Goal: Task Accomplishment & Management: Use online tool/utility

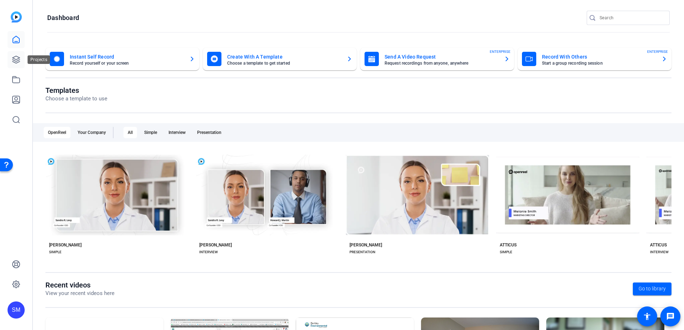
click at [16, 60] on icon at bounding box center [16, 59] width 7 height 7
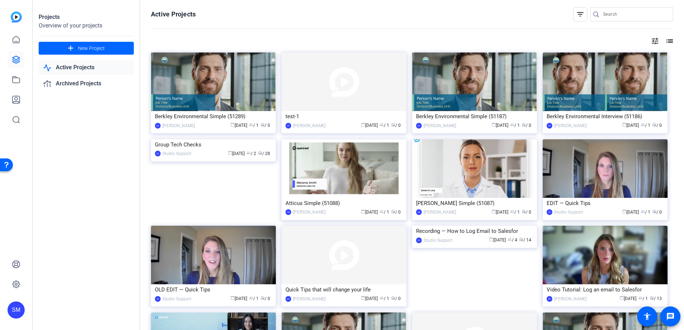
click at [65, 67] on link "Active Projects" at bounding box center [86, 67] width 95 height 15
click at [82, 68] on link "Active Projects" at bounding box center [86, 67] width 95 height 15
click at [81, 89] on link "Archived Projects" at bounding box center [86, 84] width 95 height 15
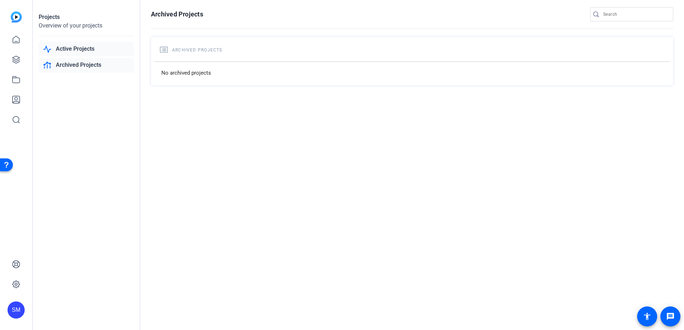
click at [73, 46] on link "Active Projects" at bounding box center [86, 49] width 95 height 15
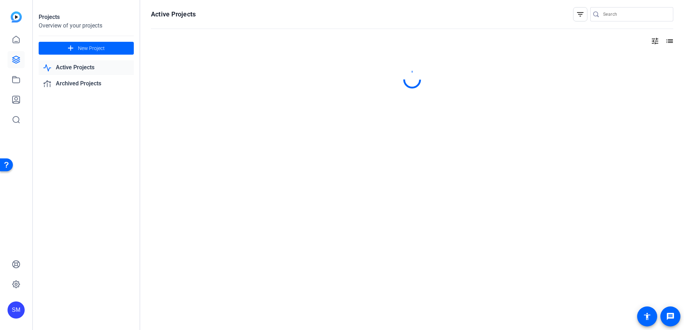
click at [79, 70] on link "Active Projects" at bounding box center [86, 67] width 95 height 15
click at [15, 86] on link at bounding box center [16, 79] width 17 height 17
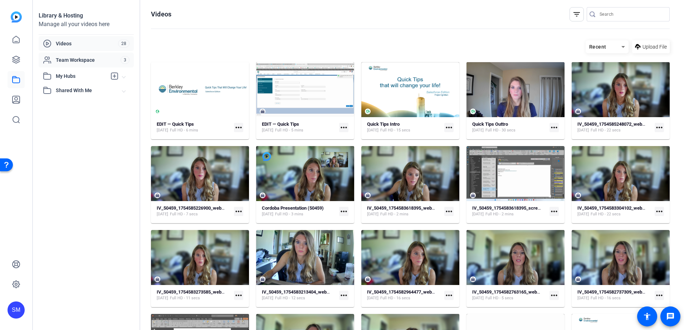
click at [93, 63] on span "Team Workspace" at bounding box center [88, 60] width 65 height 7
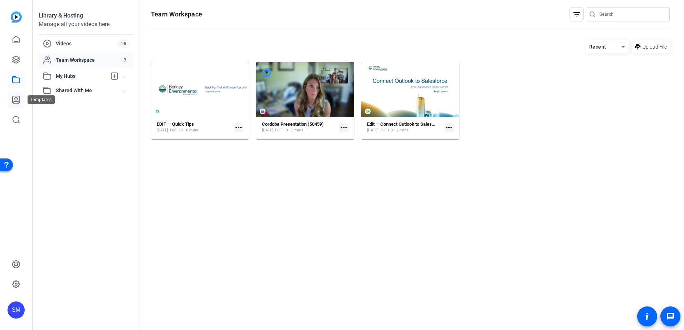
click at [22, 97] on link at bounding box center [16, 99] width 17 height 17
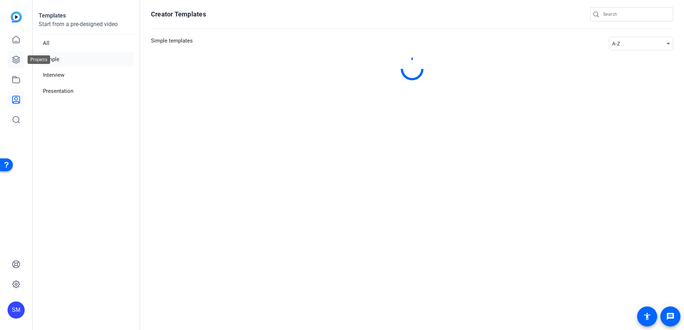
click at [18, 57] on icon at bounding box center [16, 59] width 7 height 7
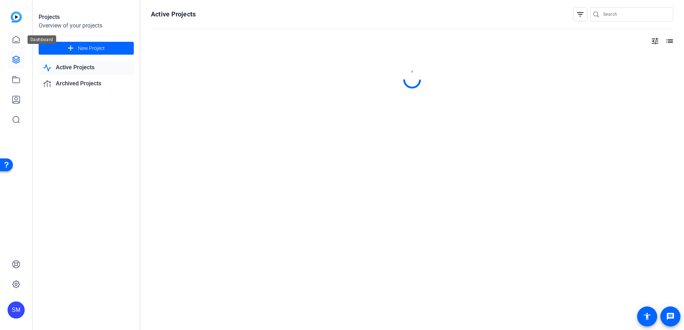
click at [11, 43] on link at bounding box center [16, 39] width 17 height 17
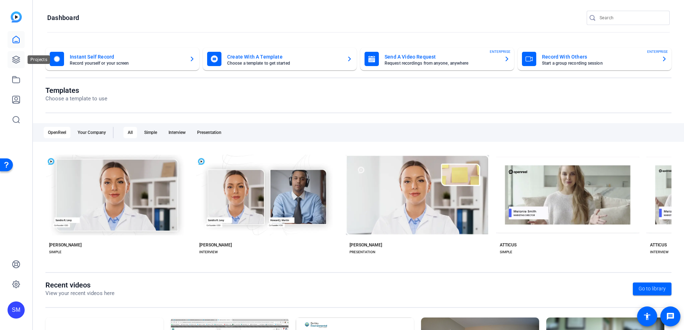
click at [16, 65] on link at bounding box center [16, 59] width 17 height 17
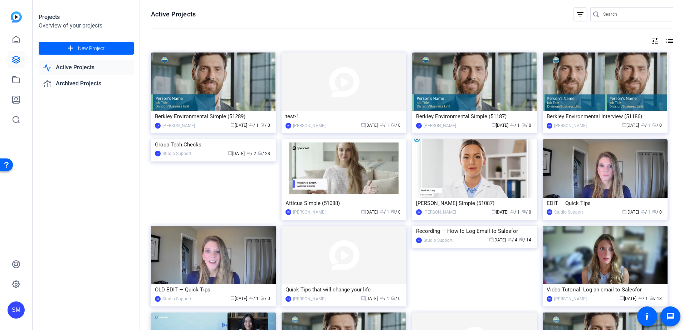
click at [80, 66] on link "Active Projects" at bounding box center [86, 67] width 95 height 15
click at [84, 68] on link "Active Projects" at bounding box center [86, 67] width 95 height 15
click at [63, 82] on link "Archived Projects" at bounding box center [86, 84] width 95 height 15
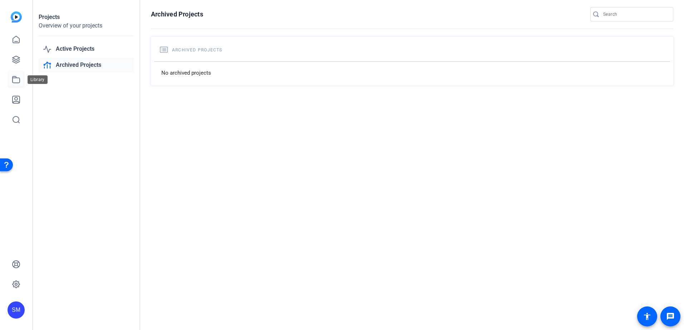
click at [19, 78] on icon at bounding box center [16, 80] width 7 height 6
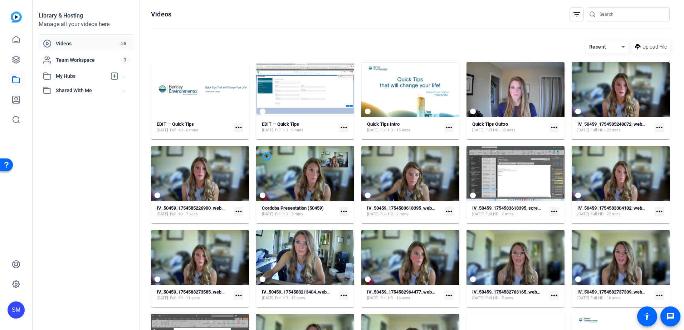
click at [94, 45] on span "Videos" at bounding box center [87, 43] width 62 height 7
click at [92, 78] on span "My Hubs" at bounding box center [81, 77] width 51 height 8
click at [90, 99] on mat-expansion-panel-header "Shared With Me" at bounding box center [86, 106] width 95 height 14
click at [99, 62] on span "Team Workspace" at bounding box center [88, 60] width 65 height 7
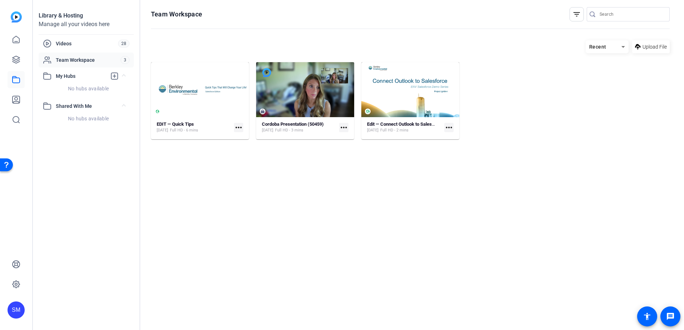
click at [324, 263] on hosting-listing "Recent Upload File EDIT — Quick Tips [DATE] Full HD - 6 mins more_horiz Cordoba…" at bounding box center [410, 178] width 519 height 283
click at [15, 79] on icon at bounding box center [16, 79] width 9 height 9
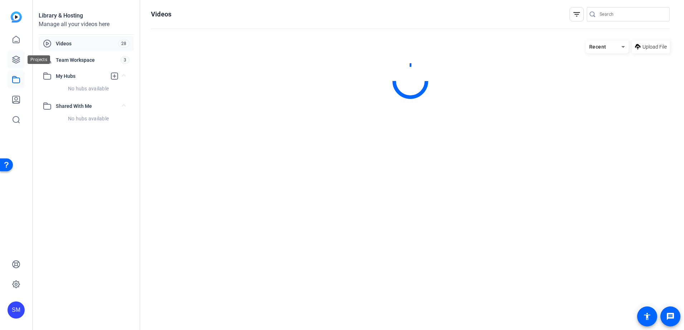
click at [13, 64] on link at bounding box center [16, 59] width 17 height 17
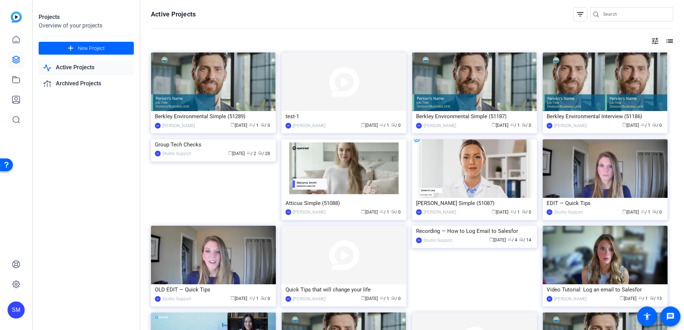
click at [68, 64] on link "Active Projects" at bounding box center [86, 67] width 95 height 15
click at [76, 137] on div "Projects Overview of your projects add New Project Active Projects Archived Pro…" at bounding box center [86, 165] width 107 height 330
click at [69, 70] on link "Active Projects" at bounding box center [86, 67] width 95 height 15
click at [257, 139] on img at bounding box center [213, 139] width 125 height 0
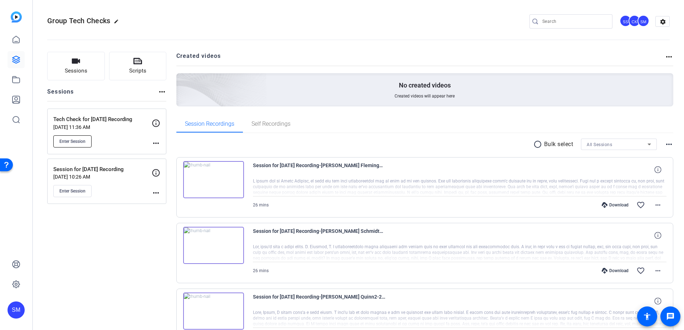
click at [79, 139] on span "Enter Session" at bounding box center [72, 142] width 26 height 6
click at [83, 140] on span "Enter Session" at bounding box center [72, 142] width 26 height 6
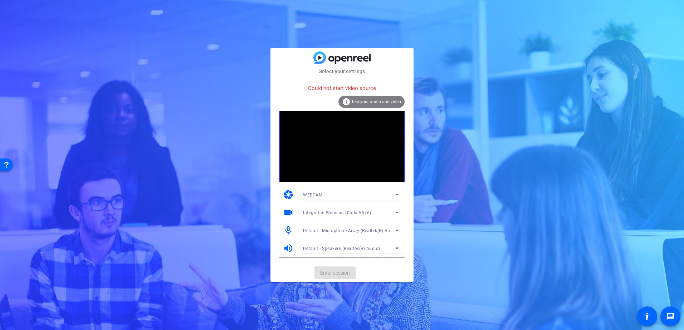
click at [375, 101] on span "Test your audio and video" at bounding box center [376, 101] width 50 height 5
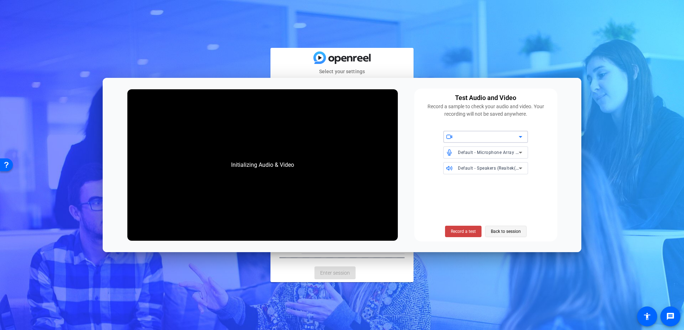
click at [506, 232] on span "Back to session" at bounding box center [506, 232] width 30 height 14
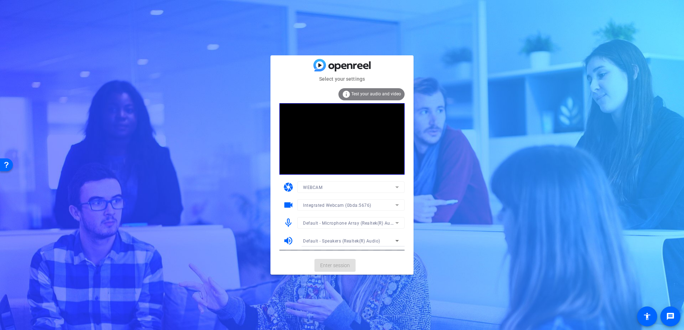
click at [340, 261] on mat-card-actions "Enter session" at bounding box center [341, 265] width 143 height 19
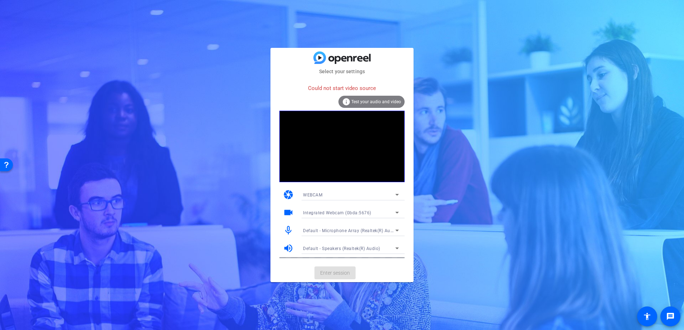
drag, startPoint x: 162, startPoint y: 115, endPoint x: 161, endPoint y: 107, distance: 7.9
click at [165, 112] on div "Select your settings Could not start video source info Test your audio and vide…" at bounding box center [342, 165] width 684 height 330
click at [458, 161] on div "Select your settings Could not start video source info Test your audio and vide…" at bounding box center [342, 165] width 684 height 330
click at [226, 190] on div "Select your settings Could not start video source info Test your audio and vide…" at bounding box center [342, 165] width 684 height 330
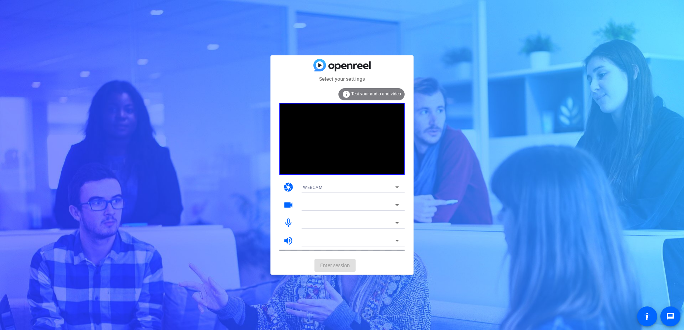
click at [176, 174] on div "Select your settings info Test your audio and video camera WEBCAM videocam mic_…" at bounding box center [342, 165] width 684 height 330
click at [322, 195] on div at bounding box center [350, 197] width 107 height 8
click at [324, 183] on mat-select "WEBCAM" at bounding box center [351, 187] width 96 height 9
click at [483, 197] on div at bounding box center [342, 165] width 684 height 330
click at [324, 266] on mat-card-actions "Enter session" at bounding box center [341, 265] width 143 height 19
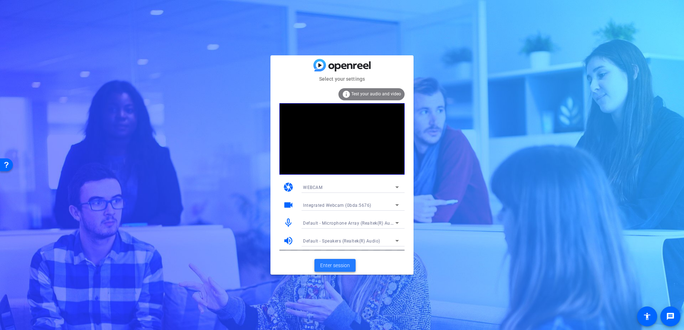
click at [340, 262] on span "Enter session" at bounding box center [335, 266] width 30 height 8
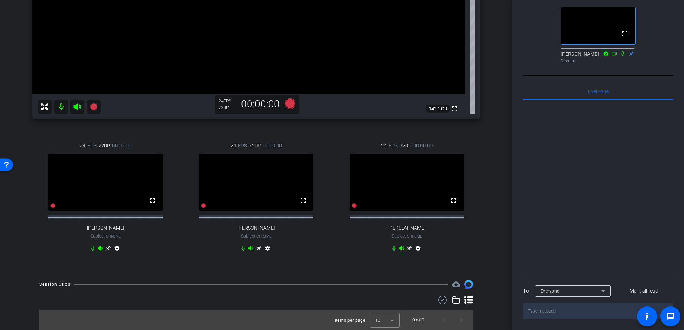
scroll to position [203, 0]
click at [498, 296] on div "arrow_back Tech Check for Oct 1st Recording Back to project Send invite account…" at bounding box center [256, 165] width 512 height 330
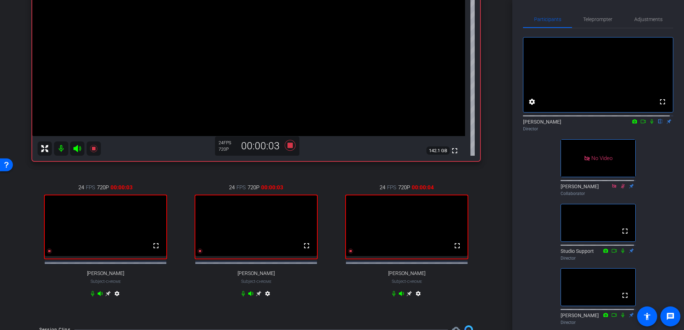
scroll to position [107, 0]
